Goal: Information Seeking & Learning: Learn about a topic

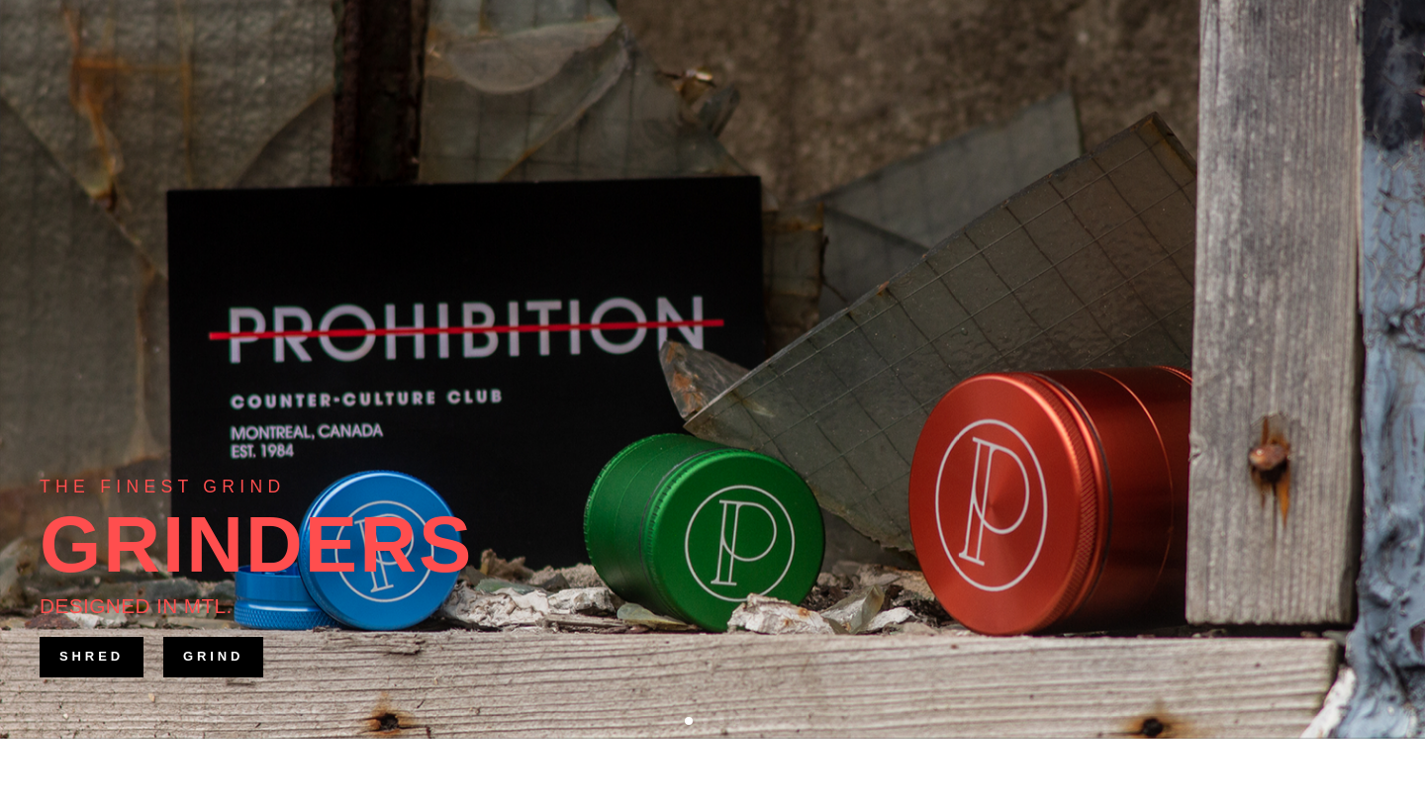
scroll to position [143, 0]
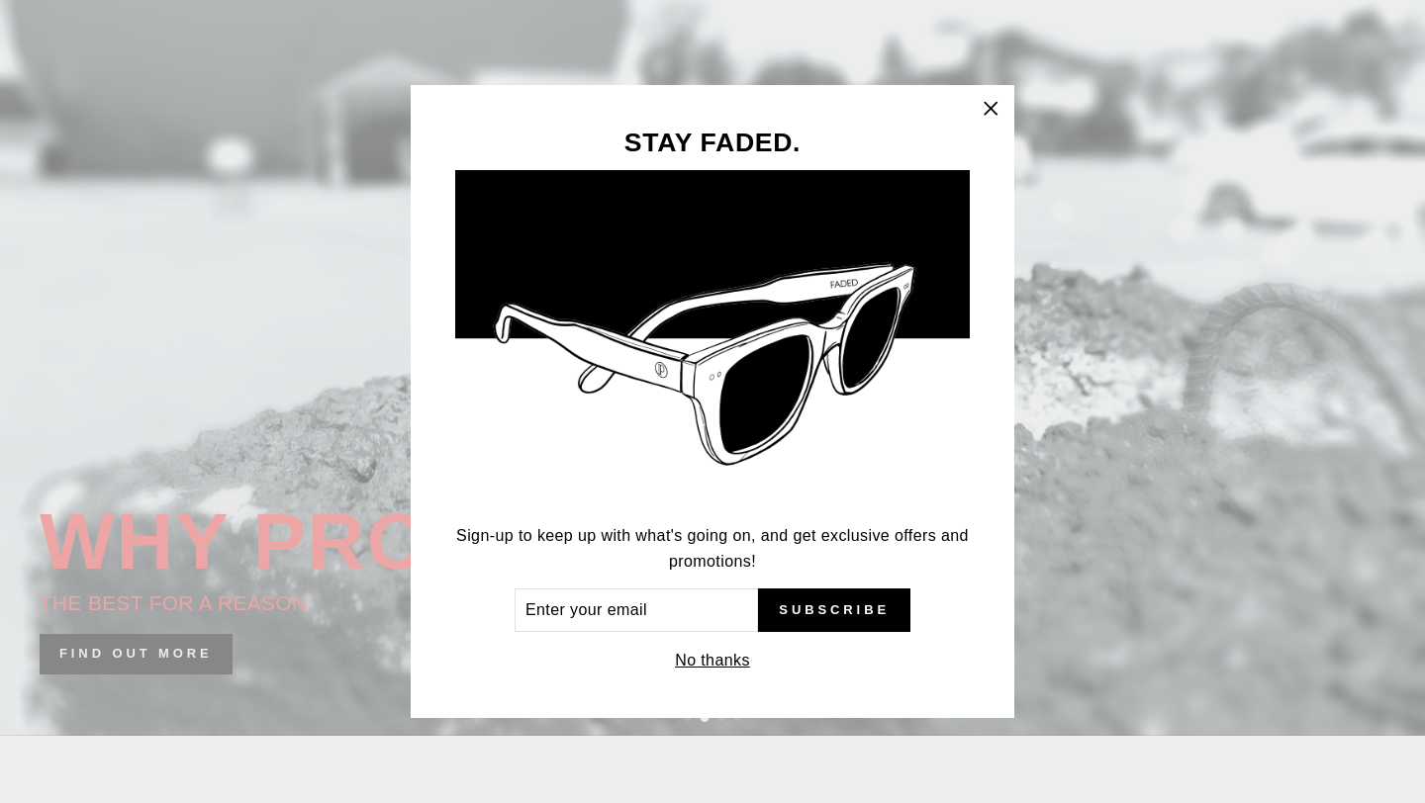
click at [988, 107] on icon "button" at bounding box center [990, 108] width 12 height 12
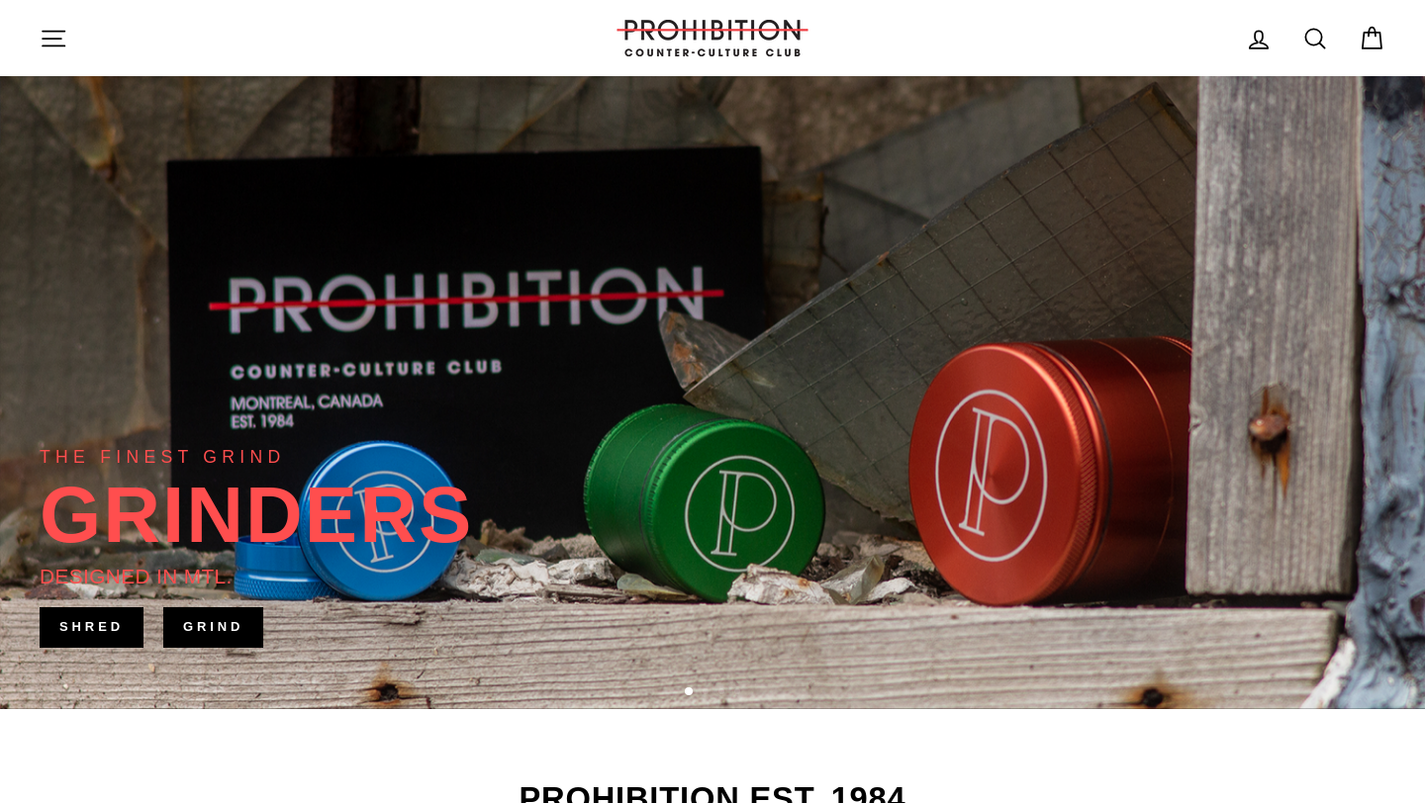
scroll to position [0, 0]
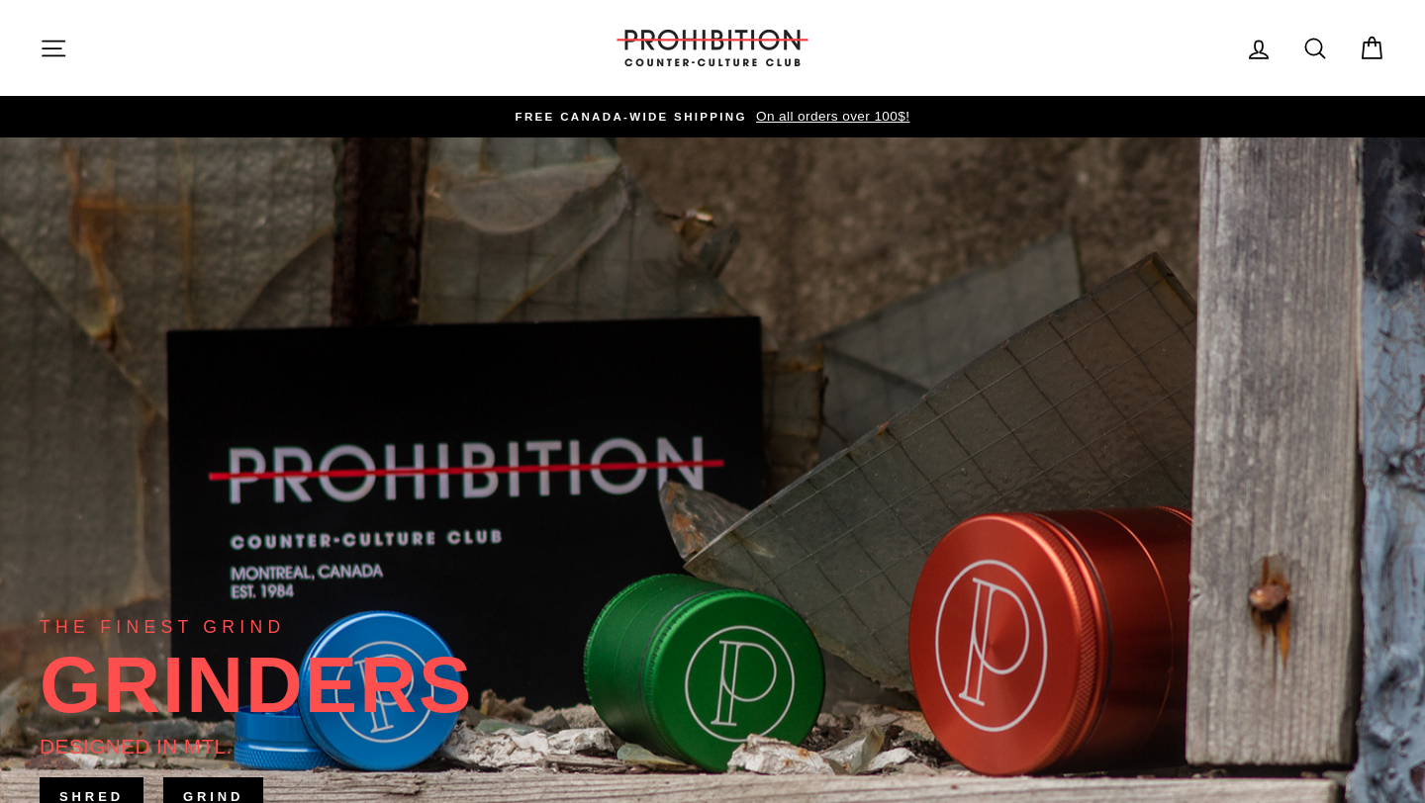
click at [57, 52] on icon "button" at bounding box center [54, 49] width 28 height 28
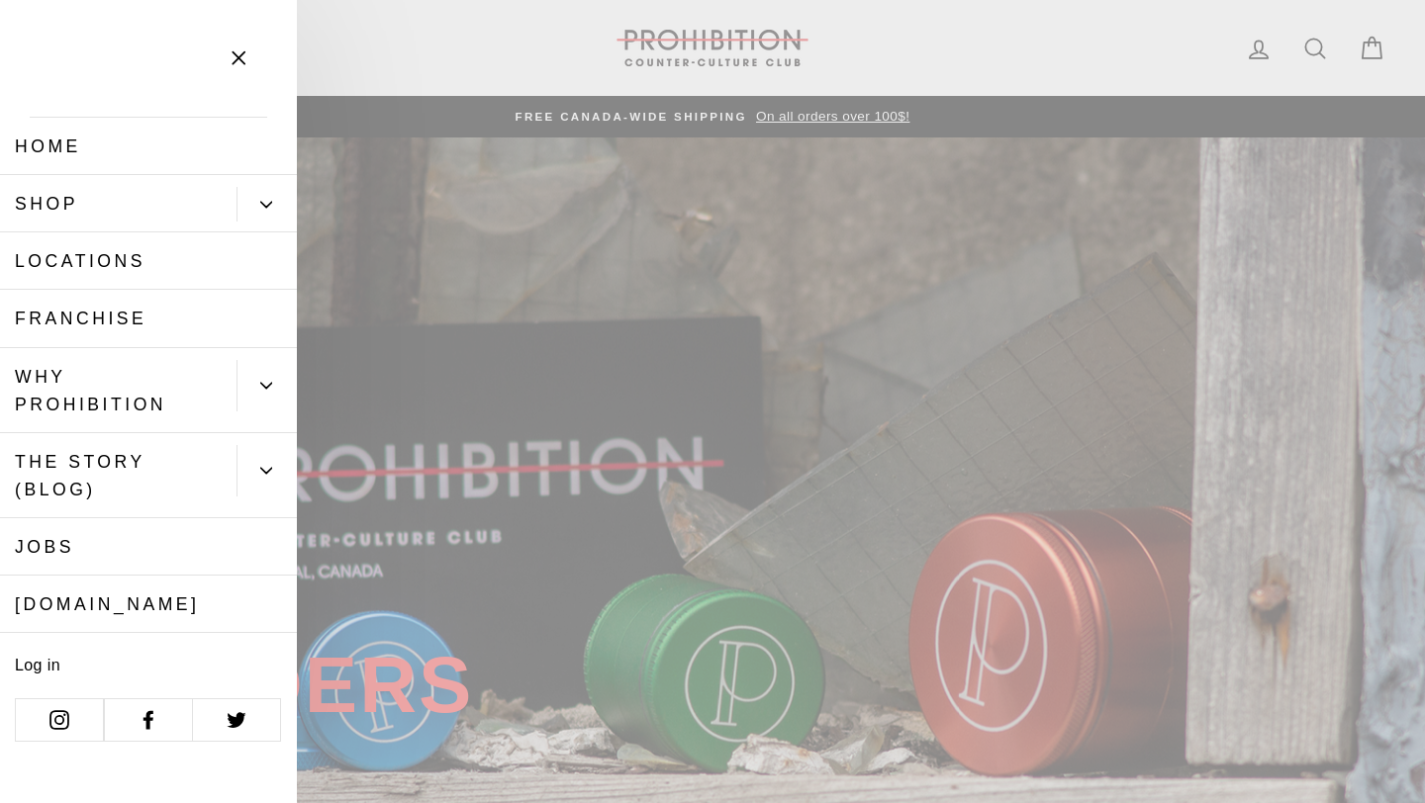
click at [147, 207] on link "Shop" at bounding box center [118, 203] width 236 height 57
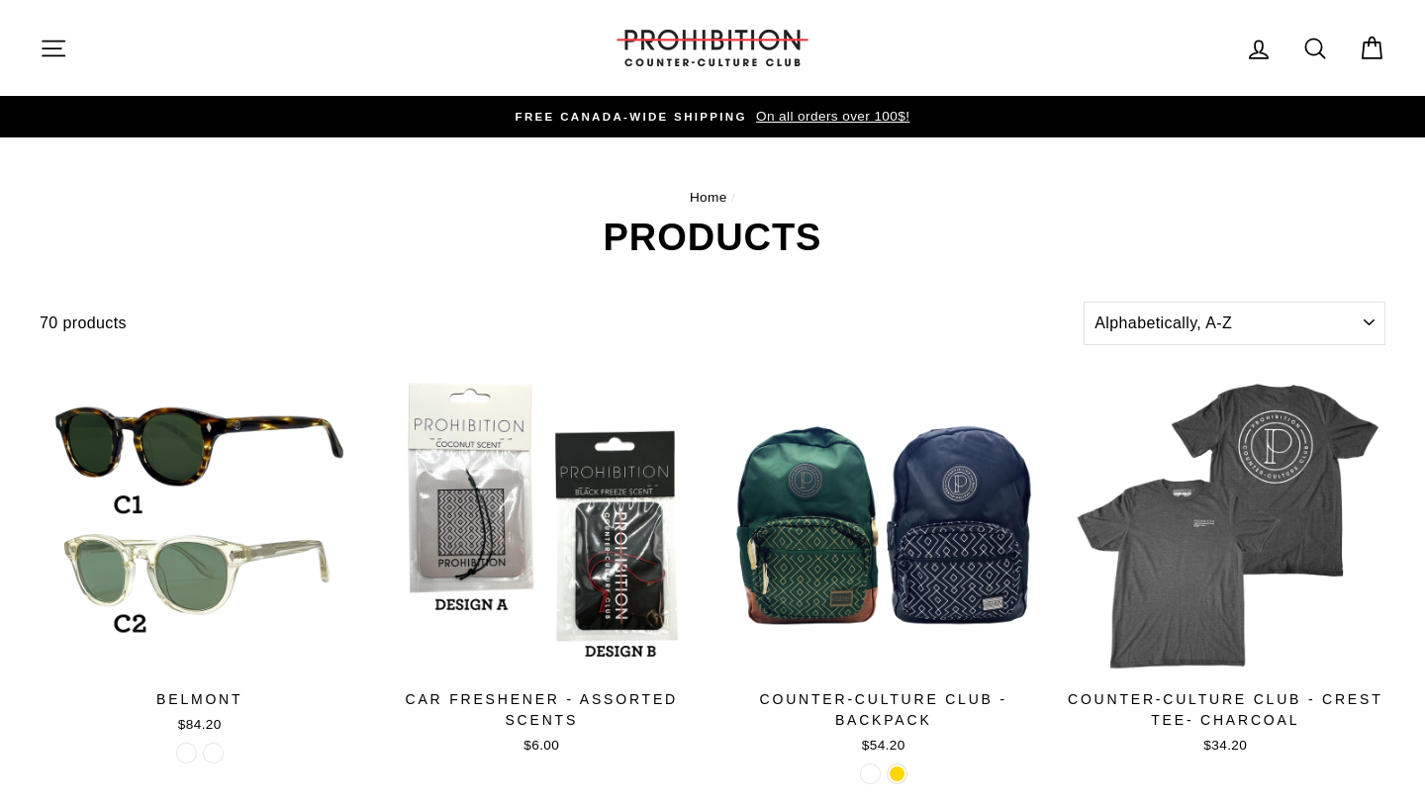
click at [47, 46] on icon "button" at bounding box center [54, 49] width 28 height 28
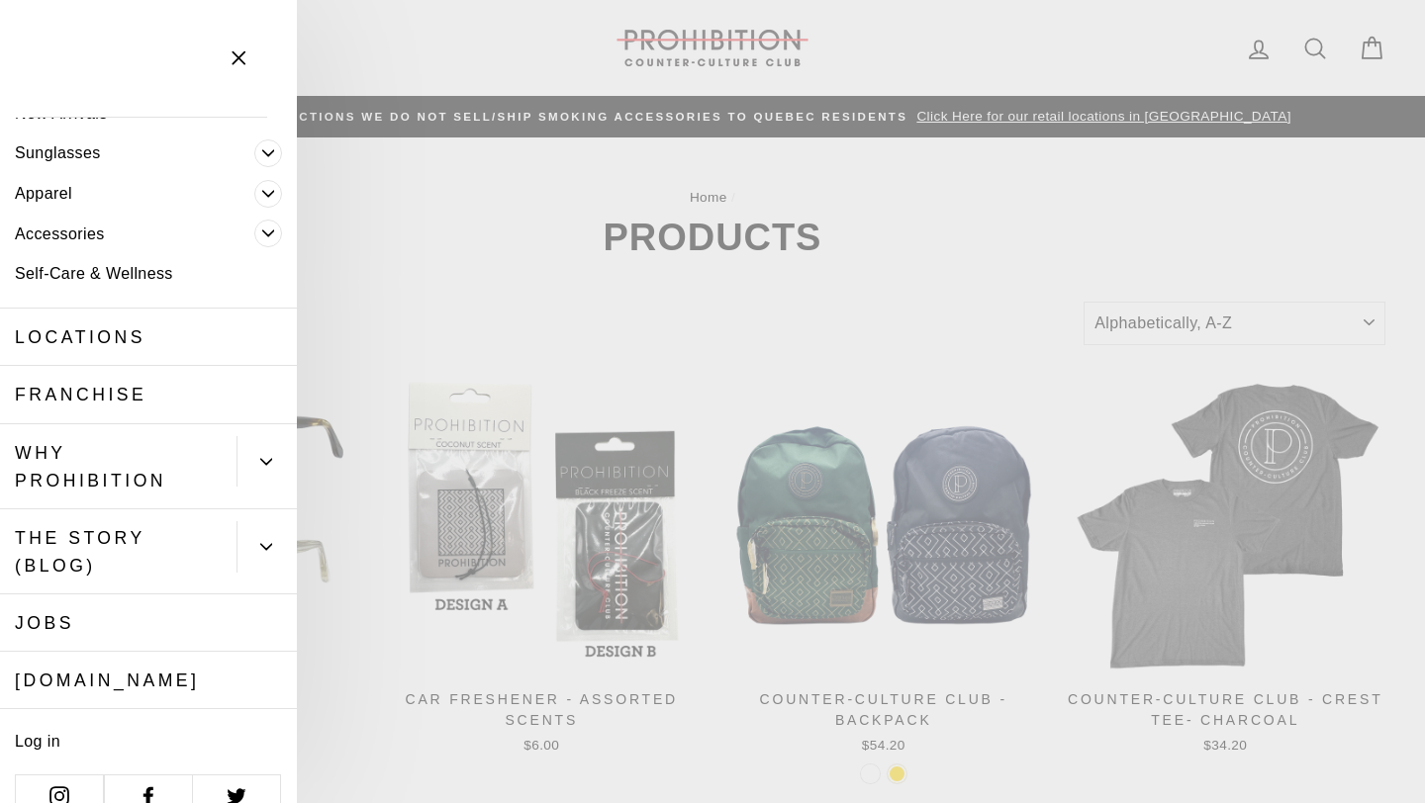
scroll to position [146, 0]
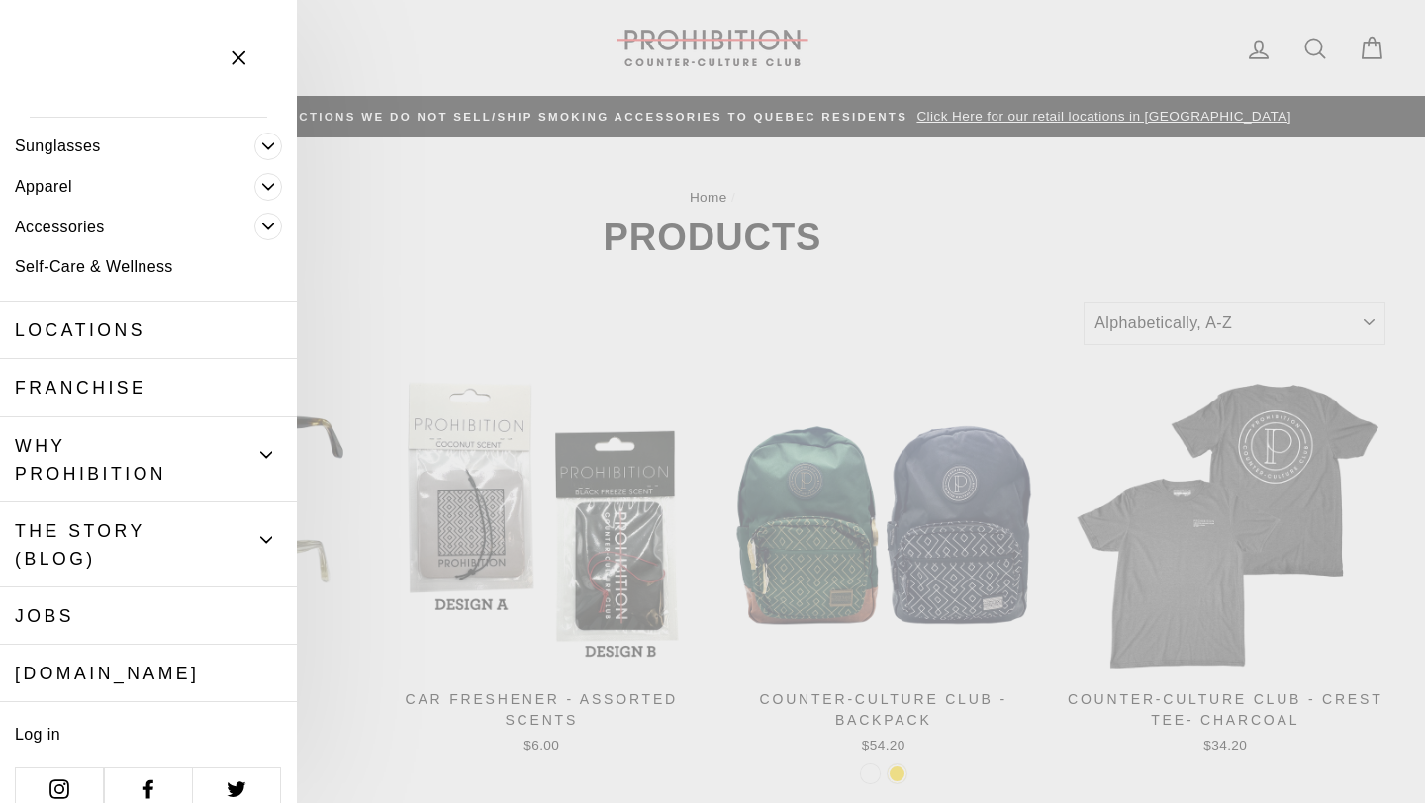
click at [262, 461] on button "Primary" at bounding box center [266, 454] width 60 height 51
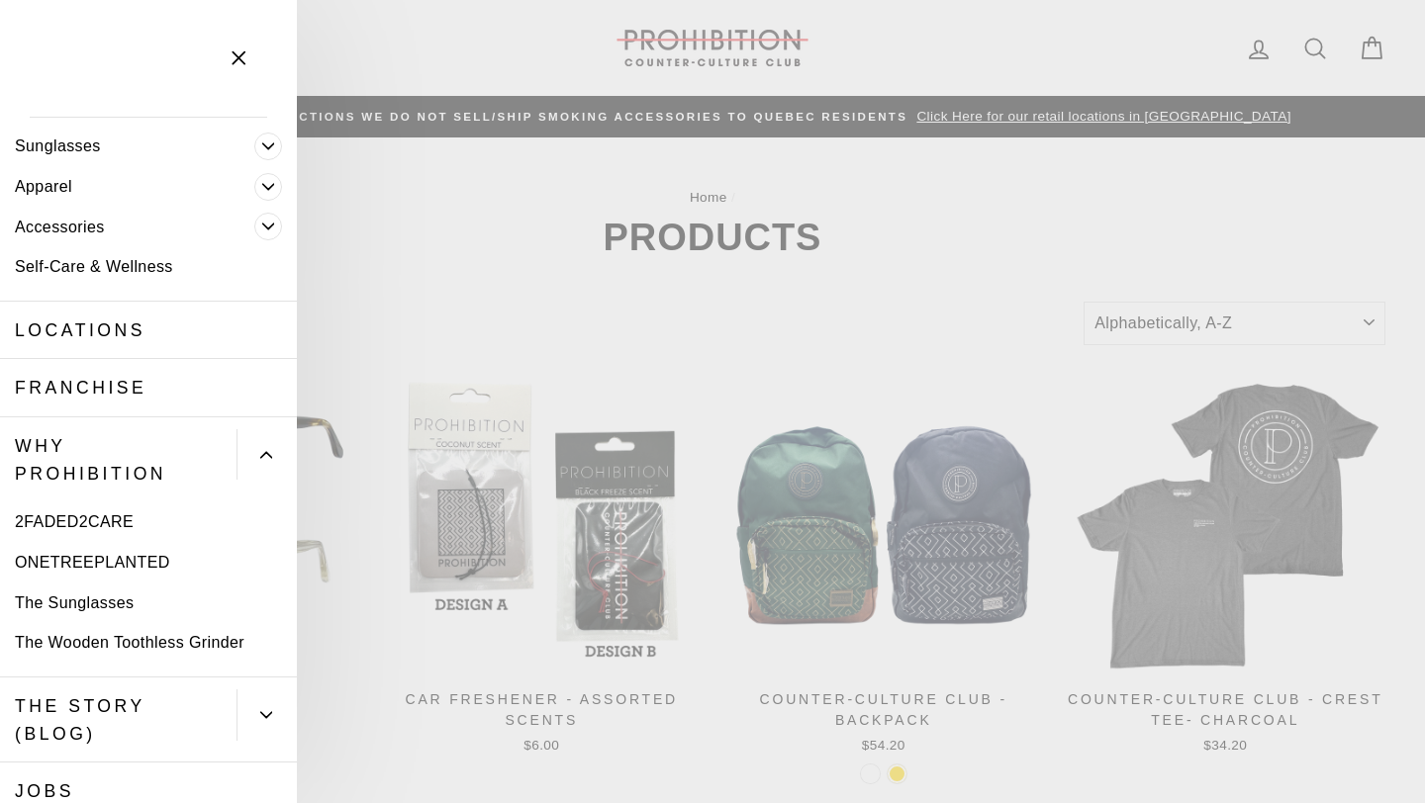
click at [95, 564] on link "ONETREEPLANTED" at bounding box center [148, 562] width 297 height 41
